Goal: Check status: Check status

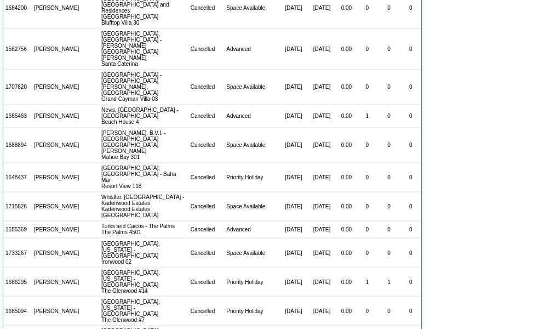
scroll to position [581, 0]
drag, startPoint x: 388, startPoint y: 122, endPoint x: 320, endPoint y: 130, distance: 67.9
click at [320, 268] on tr "1686295 Michael Frishberg Jackson, Wyoming - The Glenwood The Glenwood #14 Canc…" at bounding box center [212, 282] width 418 height 29
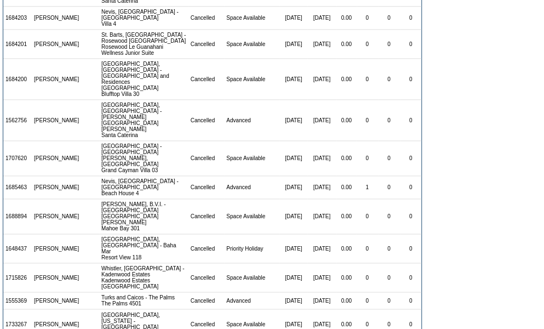
scroll to position [509, 0]
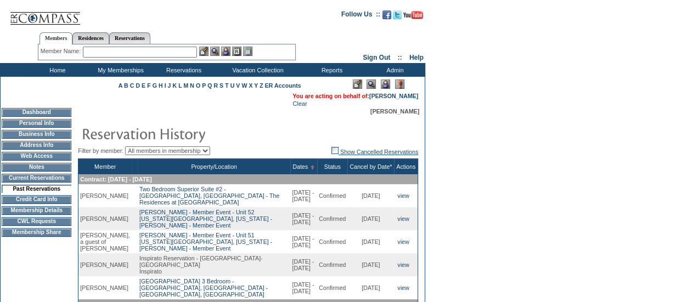
click at [367, 151] on link "Show Cancelled Reservations" at bounding box center [374, 152] width 87 height 7
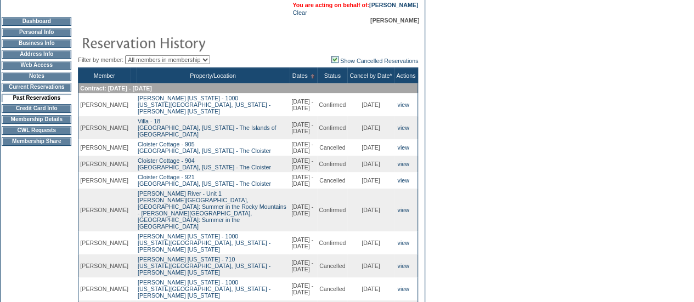
scroll to position [90, 0]
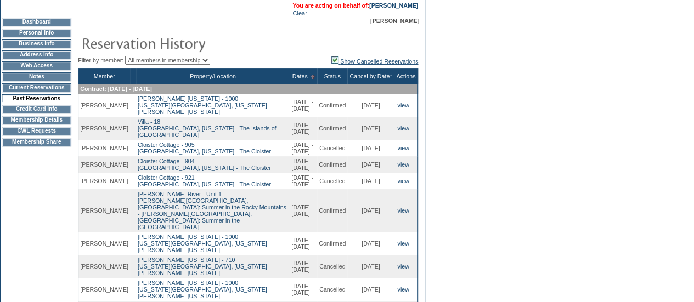
click at [354, 63] on link "Show Cancelled Reservations" at bounding box center [374, 61] width 87 height 7
